Goal: Transaction & Acquisition: Purchase product/service

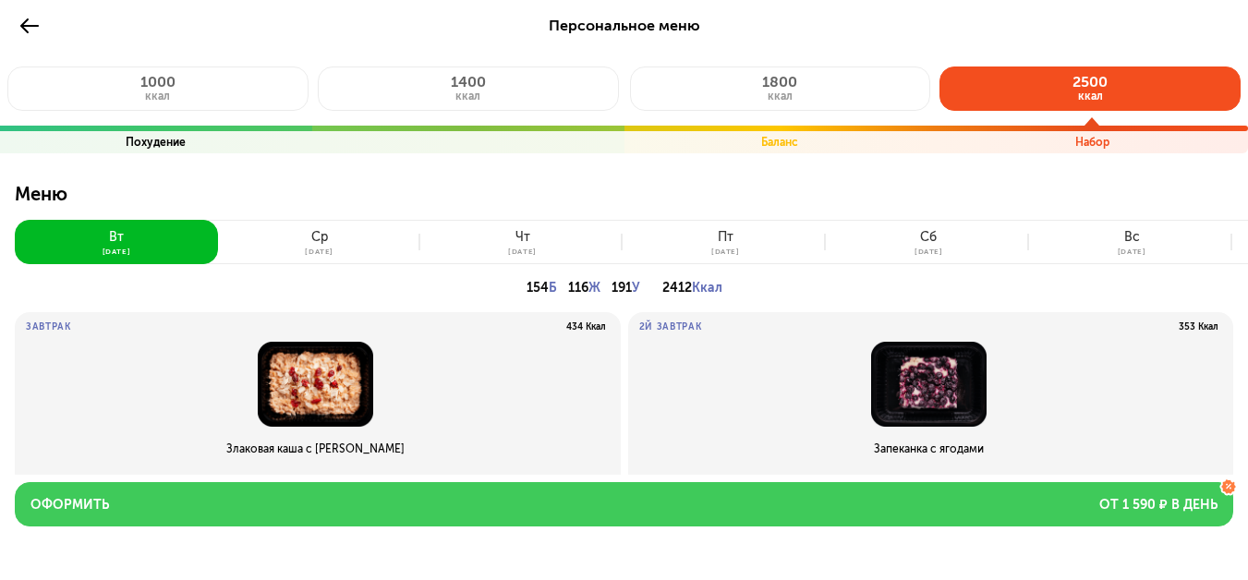
click at [668, 504] on button "Оформить от 1 590 ₽ в день" at bounding box center [624, 504] width 1219 height 44
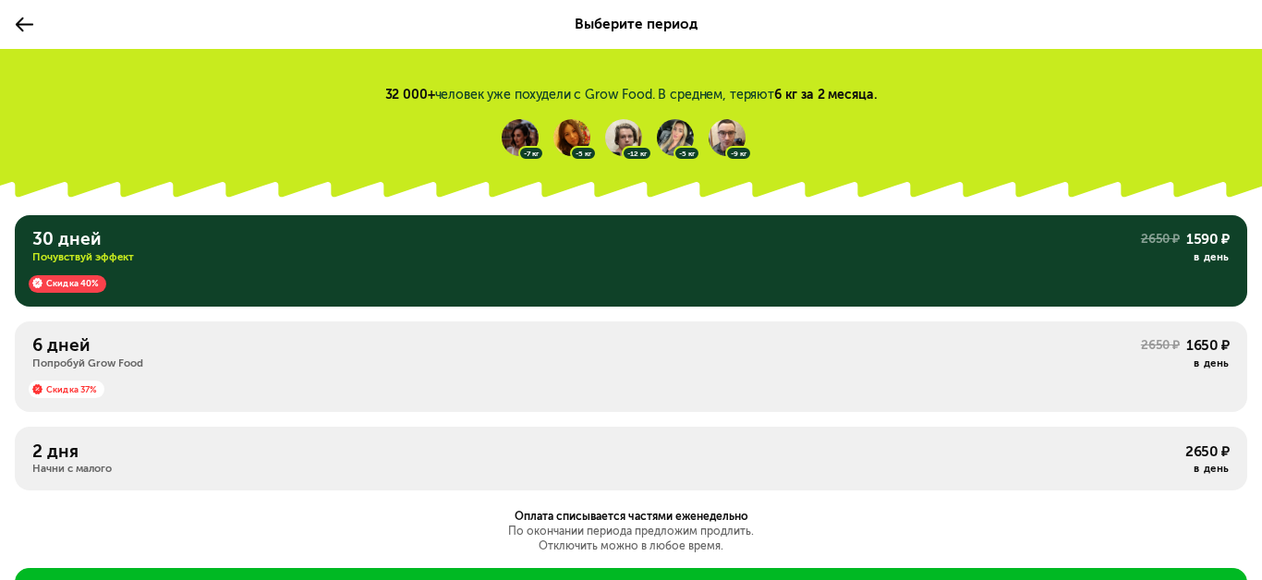
click at [669, 427] on div "6 дней Попробуй Grow Food 2650 ₽ 1650 ₽ в день Скидка 37%" at bounding box center [631, 458] width 1233 height 63
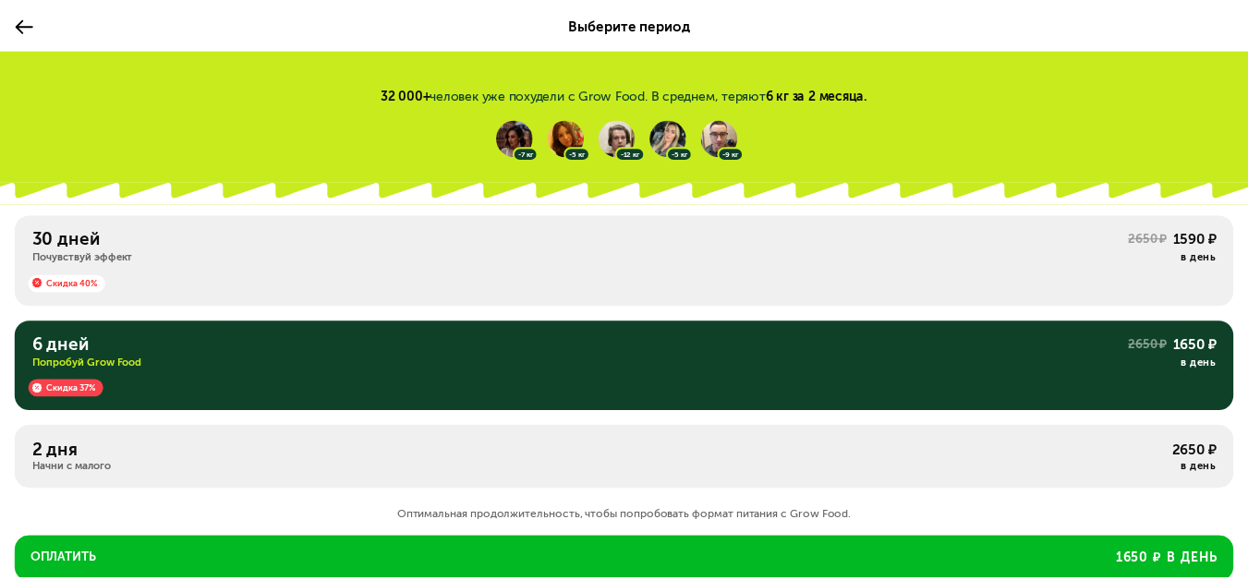
scroll to position [92, 0]
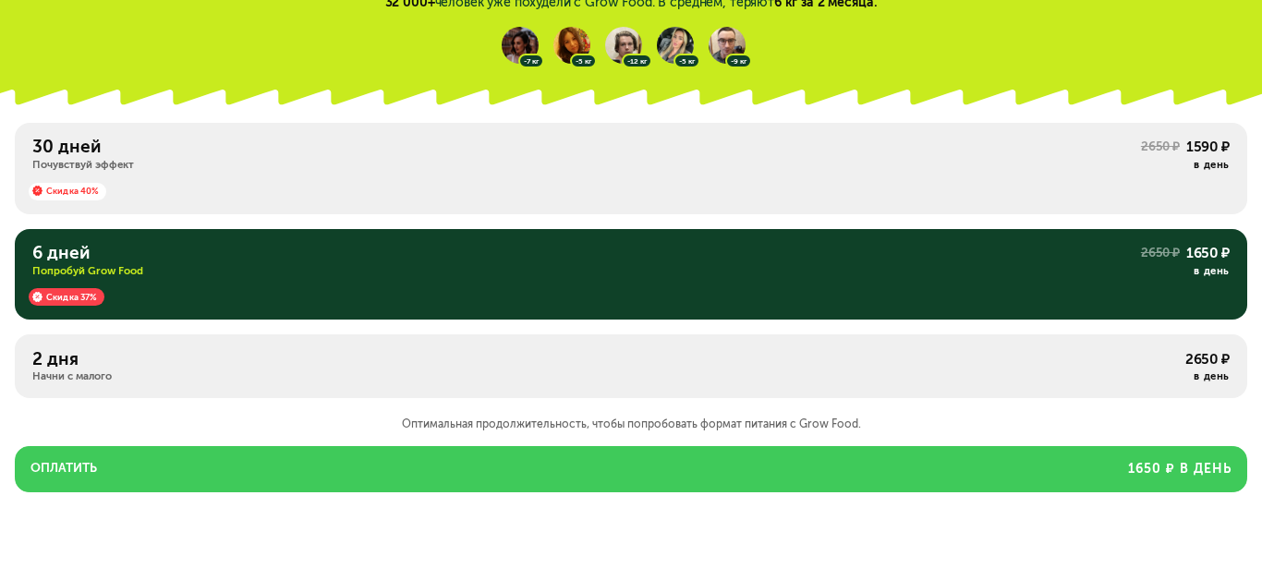
click at [659, 458] on button "Оплатить 1650 ₽ в день" at bounding box center [631, 469] width 1233 height 46
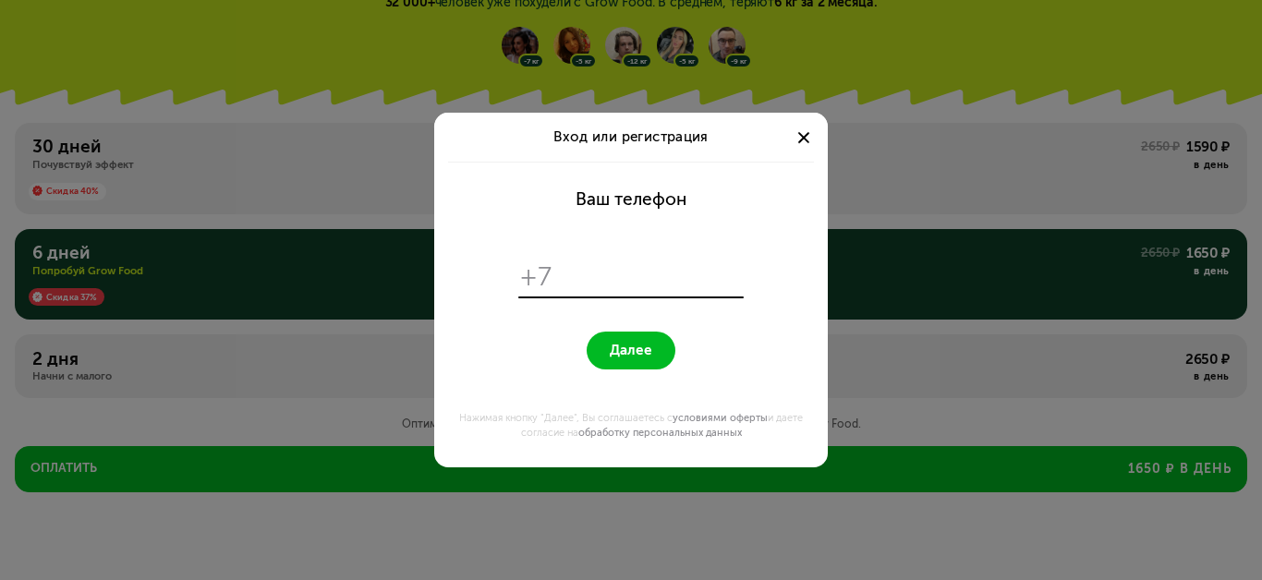
click at [802, 135] on span at bounding box center [804, 137] width 12 height 12
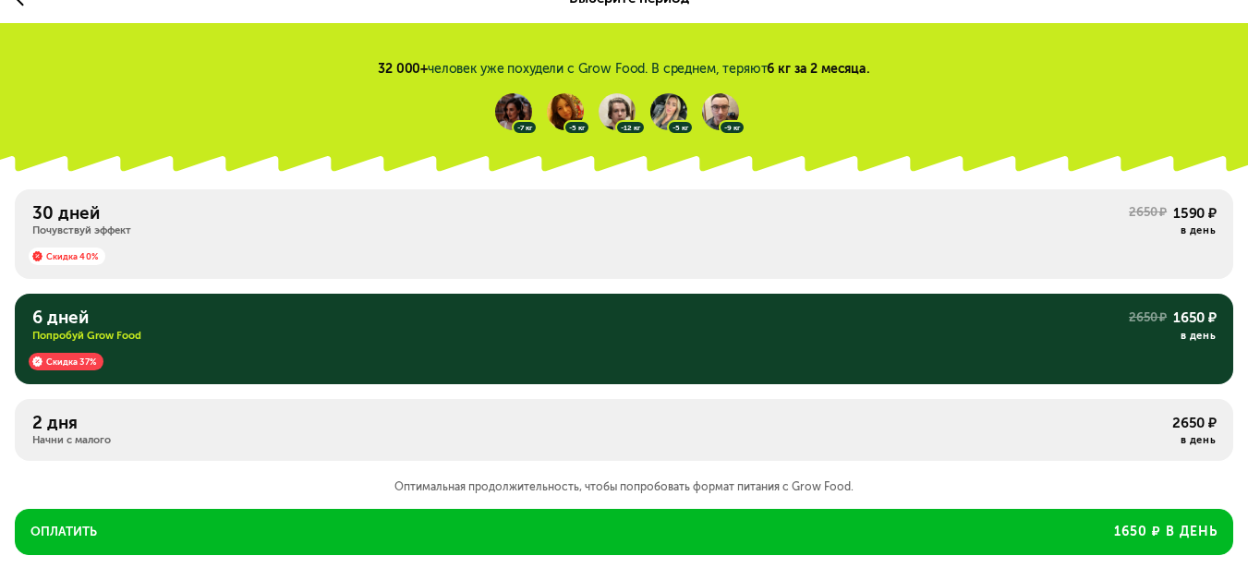
scroll to position [0, 0]
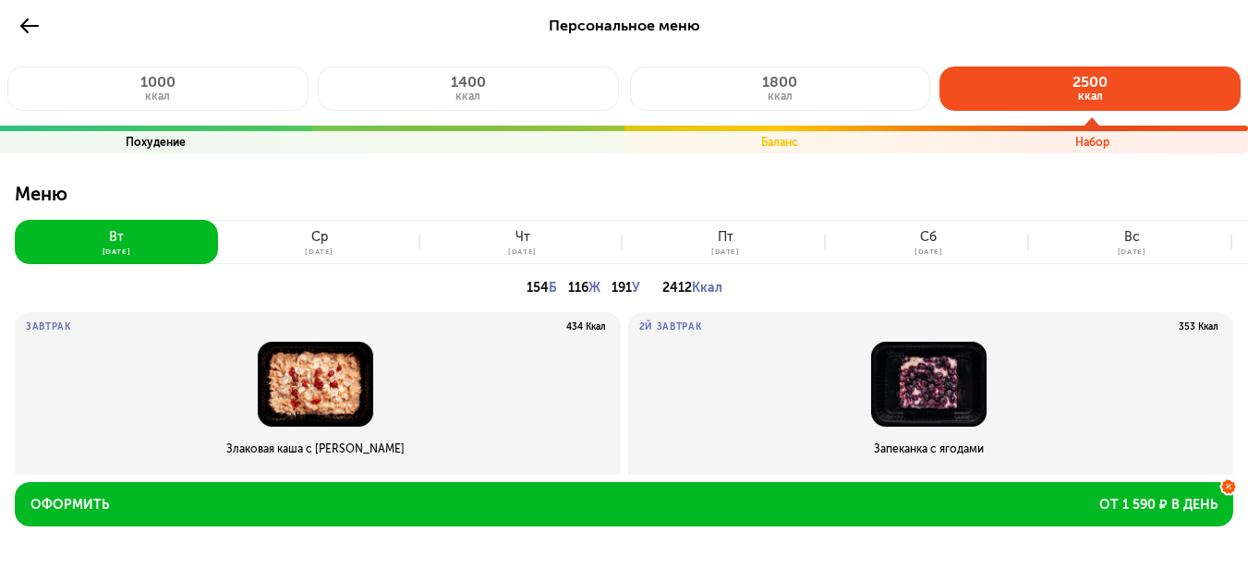
click at [30, 28] on icon at bounding box center [29, 26] width 22 height 22
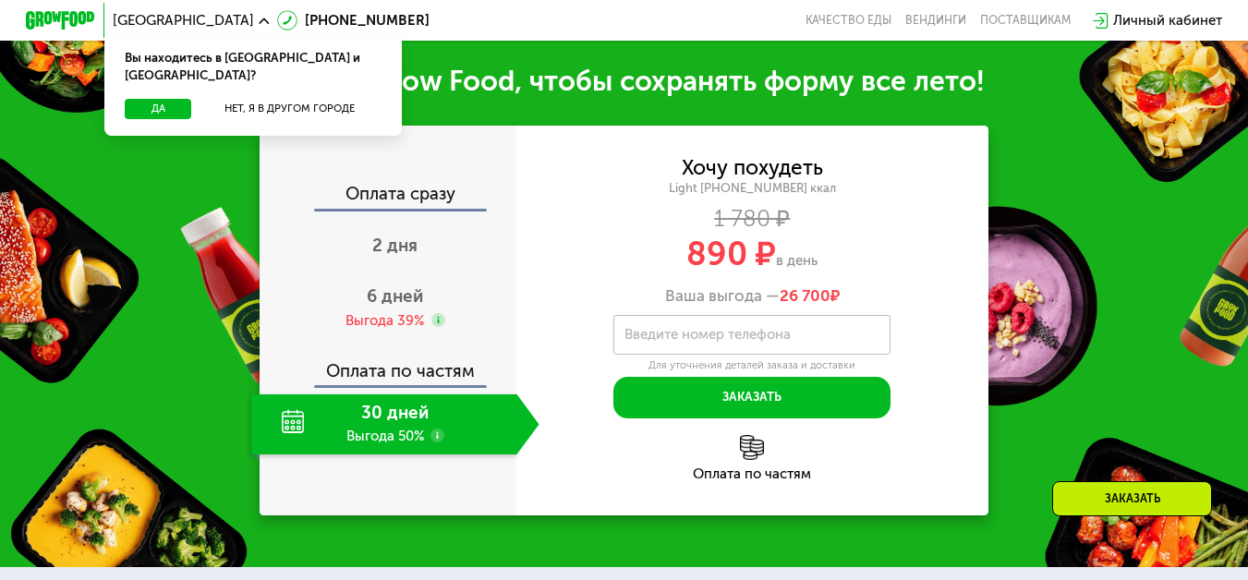
scroll to position [1663, 0]
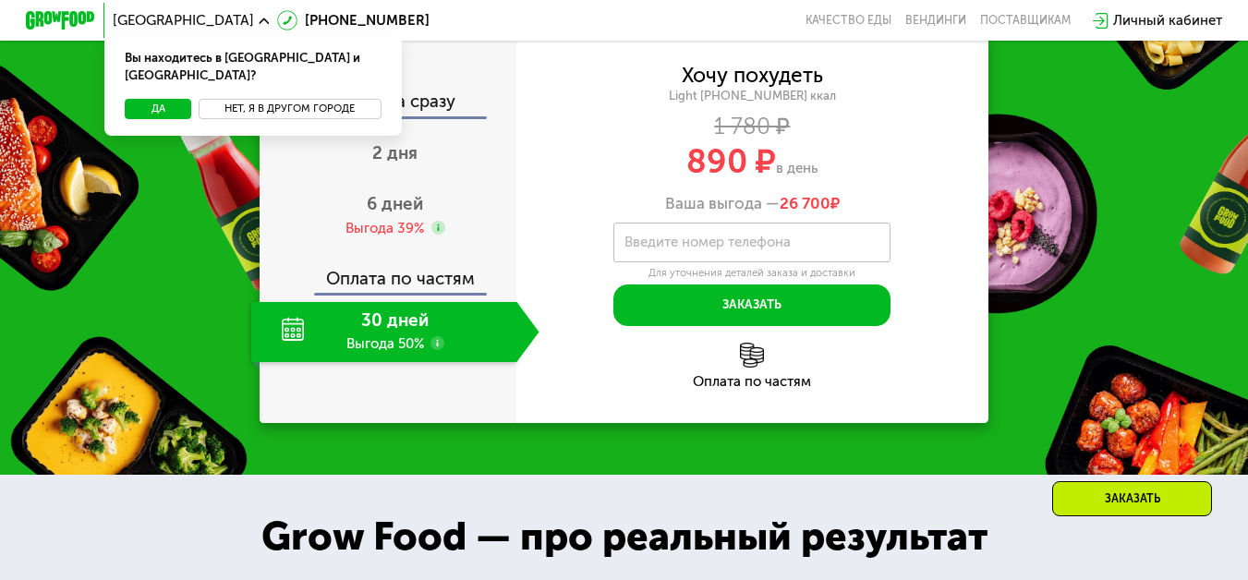
click at [344, 99] on button "Нет, я в другом городе" at bounding box center [290, 109] width 183 height 21
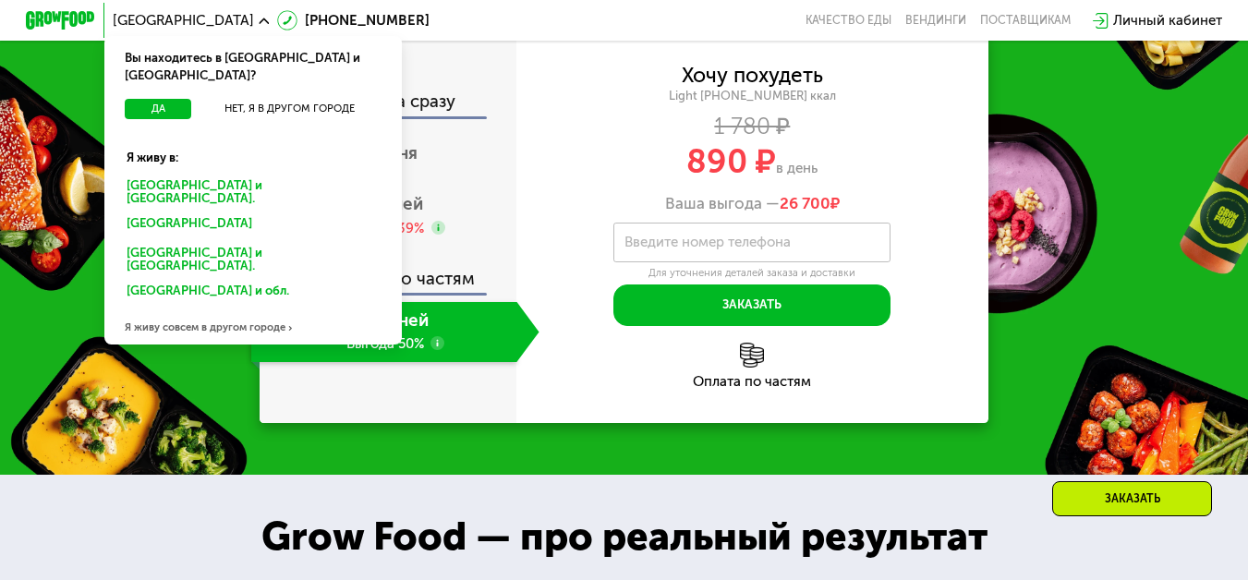
click at [256, 311] on div "Я живу совсем в другом городе" at bounding box center [253, 328] width 298 height 35
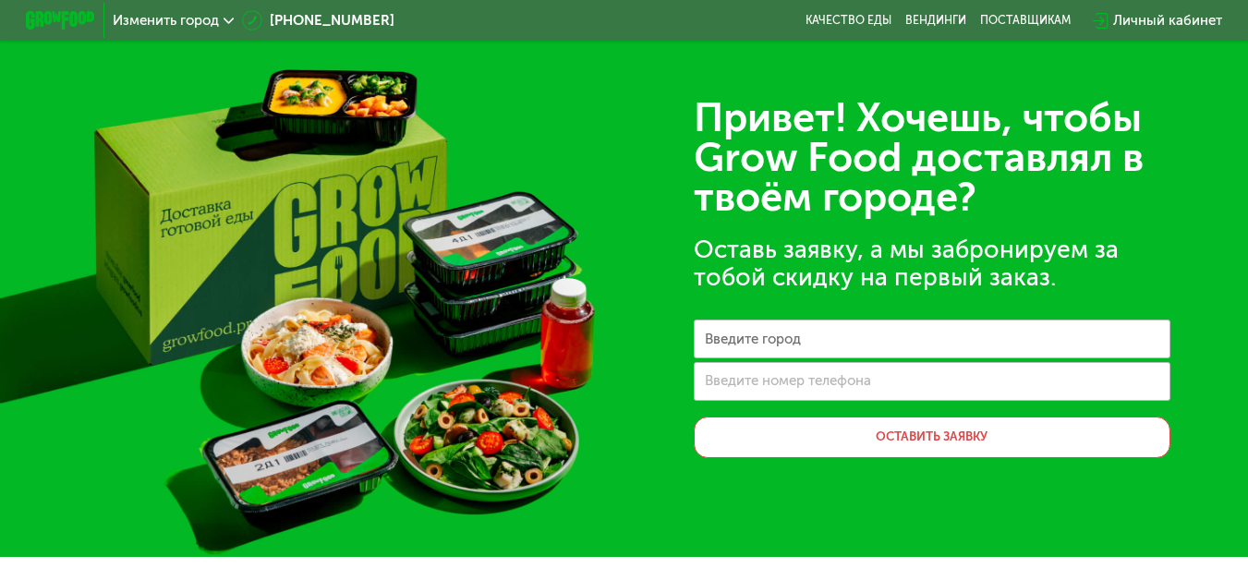
scroll to position [0, 0]
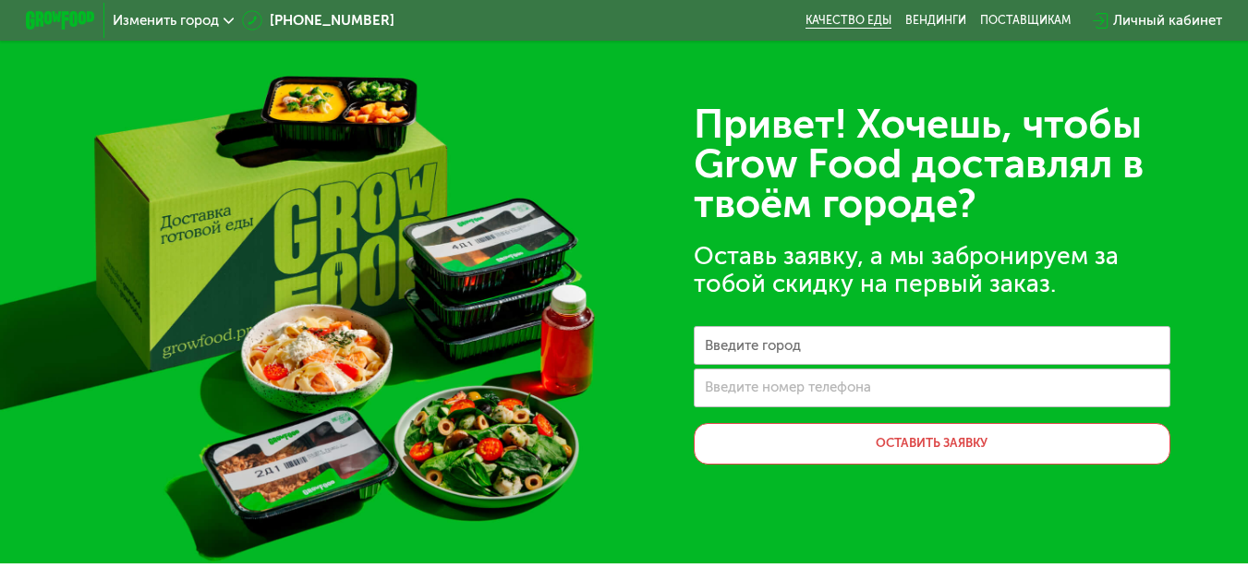
click at [861, 17] on link "Качество еды" at bounding box center [849, 21] width 86 height 14
